Goal: Transaction & Acquisition: Book appointment/travel/reservation

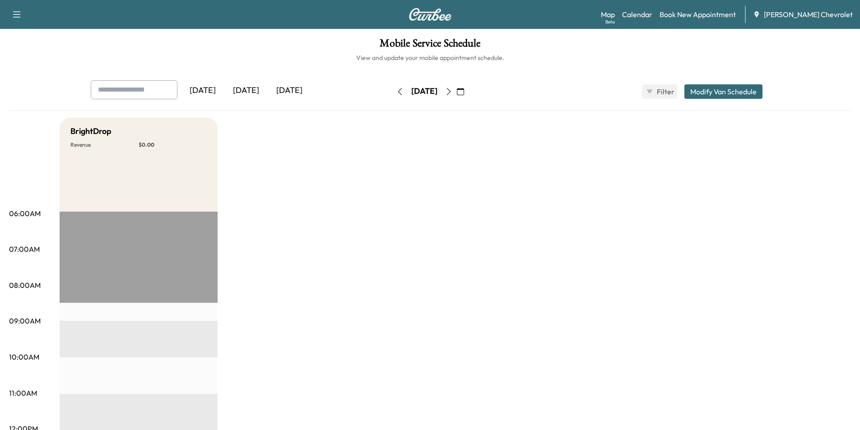
scroll to position [90, 0]
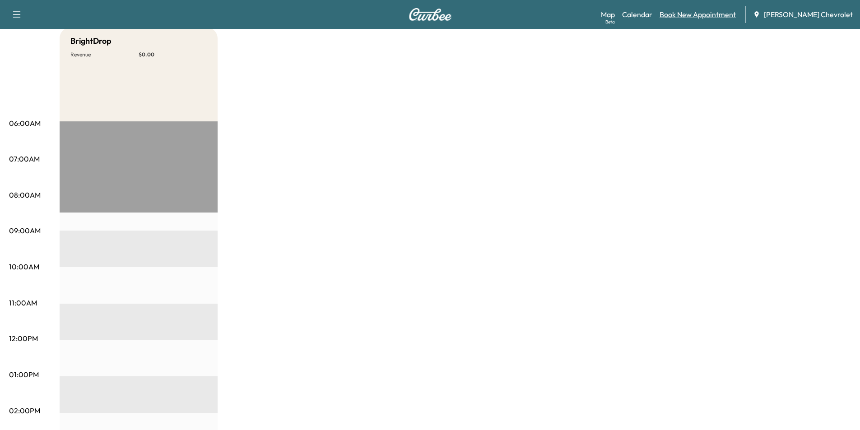
click at [733, 11] on link "Book New Appointment" at bounding box center [698, 14] width 76 height 11
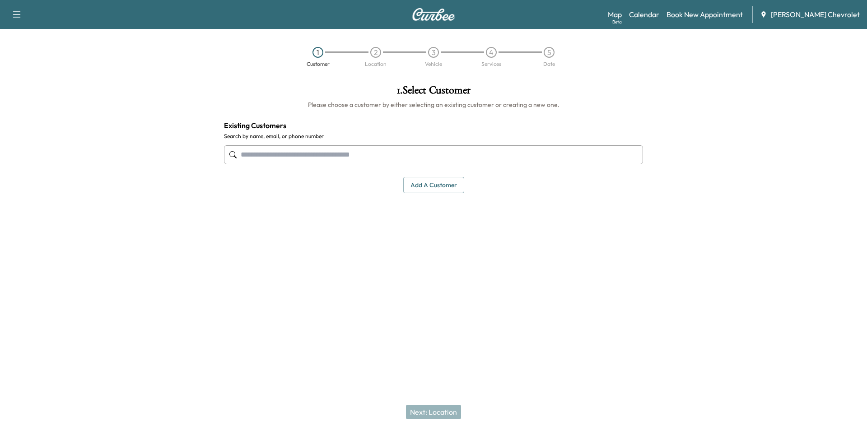
click at [335, 159] on input "text" at bounding box center [433, 154] width 419 height 19
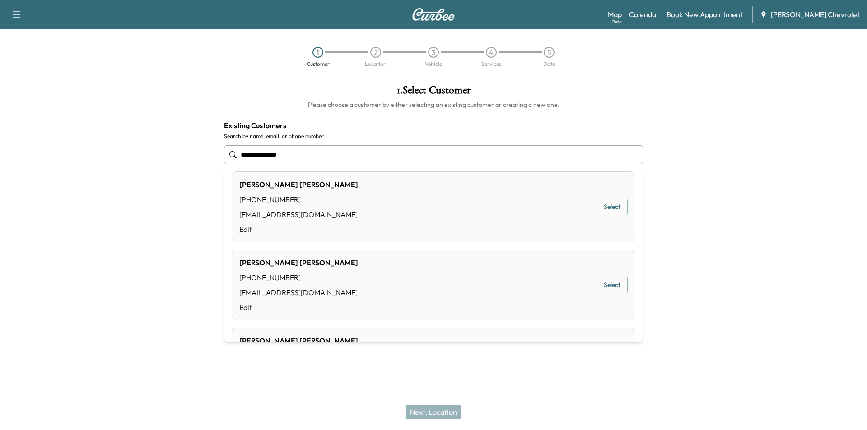
scroll to position [580, 0]
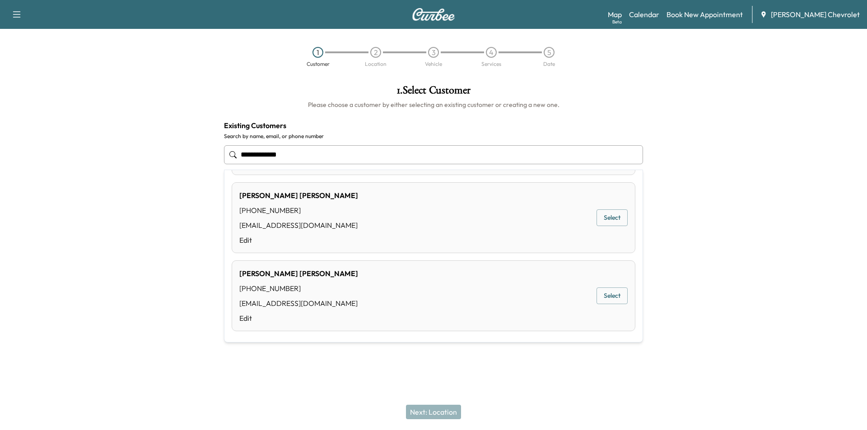
drag, startPoint x: 258, startPoint y: 156, endPoint x: 199, endPoint y: 154, distance: 59.2
click at [199, 154] on div "**********" at bounding box center [433, 185] width 867 height 215
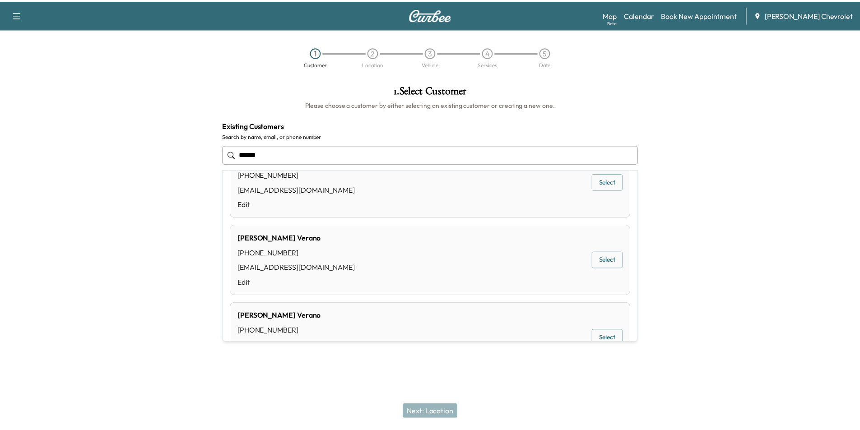
scroll to position [135, 0]
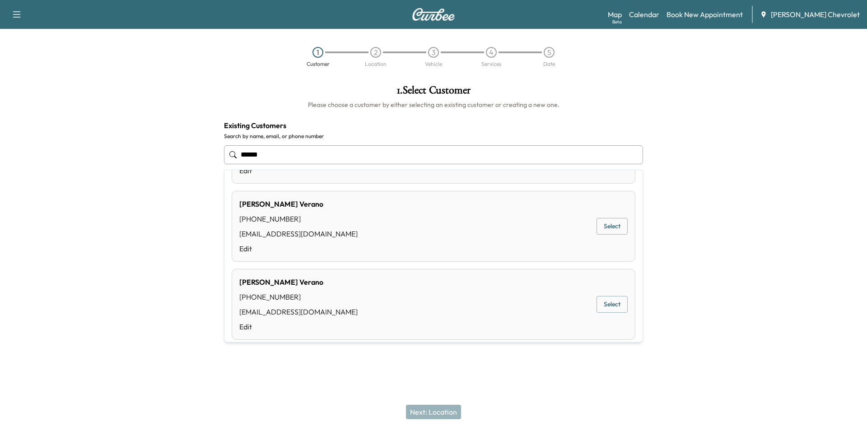
click at [604, 232] on button "Select" at bounding box center [611, 226] width 31 height 17
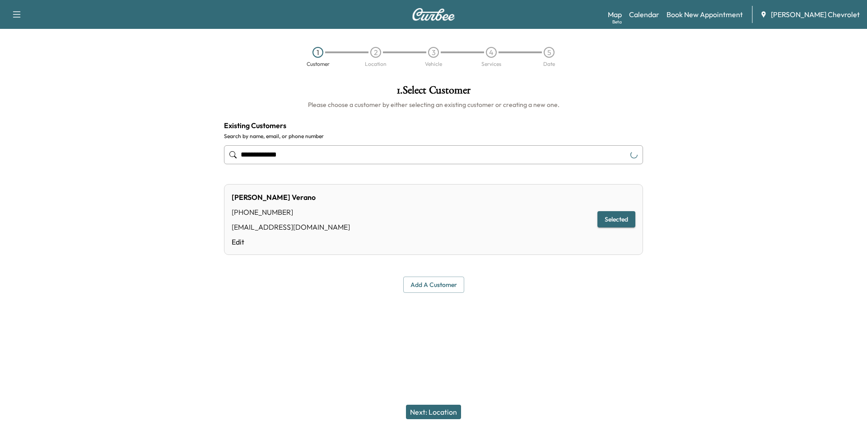
type input "**********"
click at [441, 407] on button "Next: Location" at bounding box center [433, 412] width 55 height 14
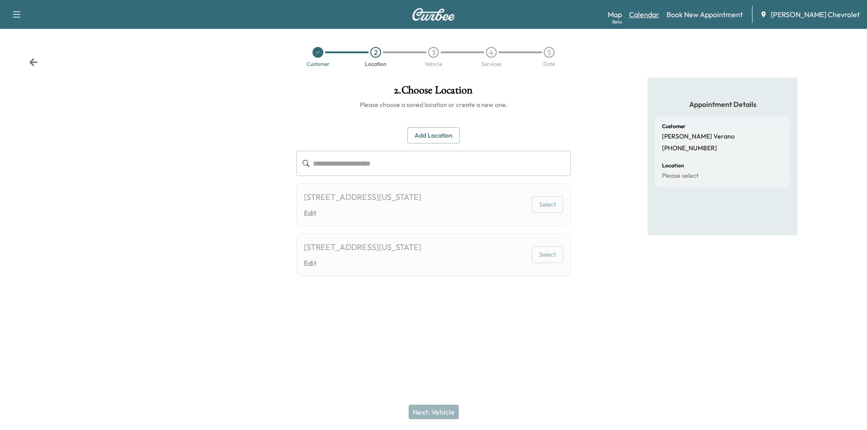
click at [652, 15] on link "Calendar" at bounding box center [644, 14] width 30 height 11
